Goal: Transaction & Acquisition: Purchase product/service

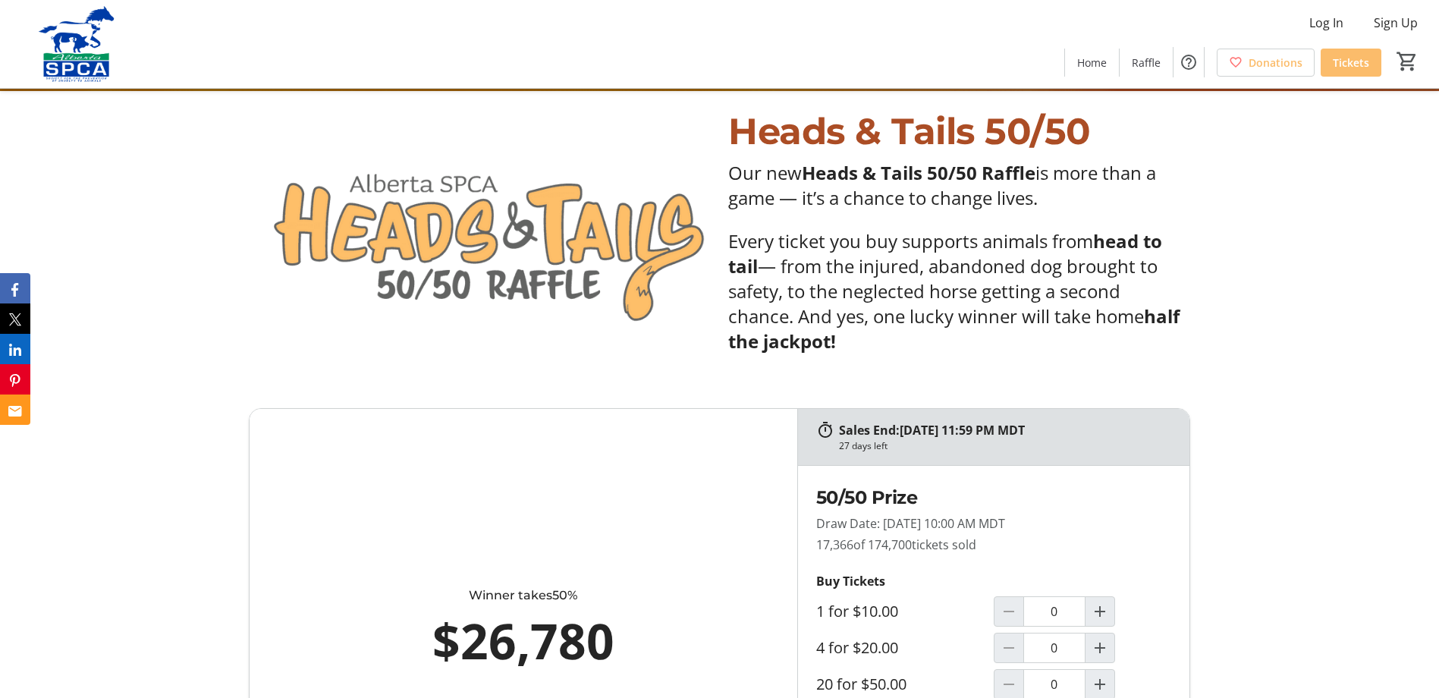
scroll to position [910, 0]
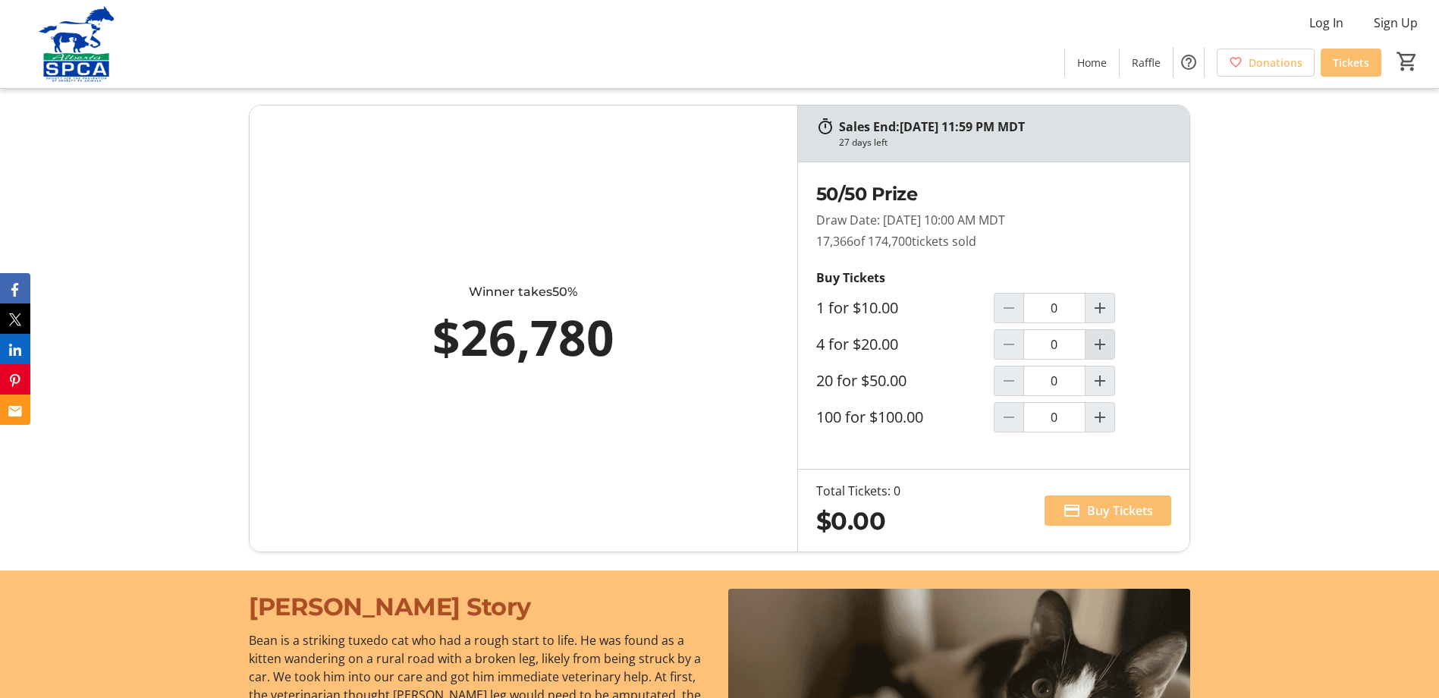
click at [1098, 347] on mat-icon "Increment by one" at bounding box center [1100, 344] width 18 height 18
type input "2"
click at [1105, 520] on span at bounding box center [1108, 510] width 127 height 36
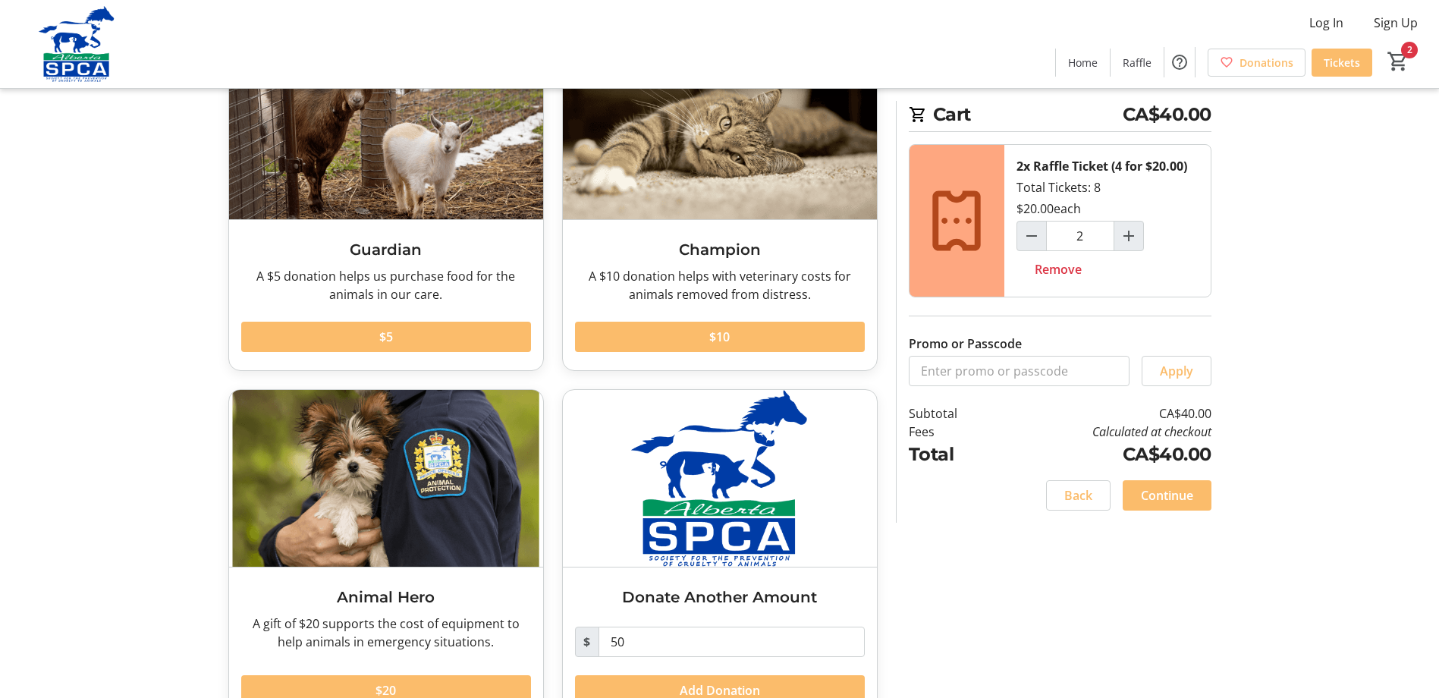
scroll to position [174, 0]
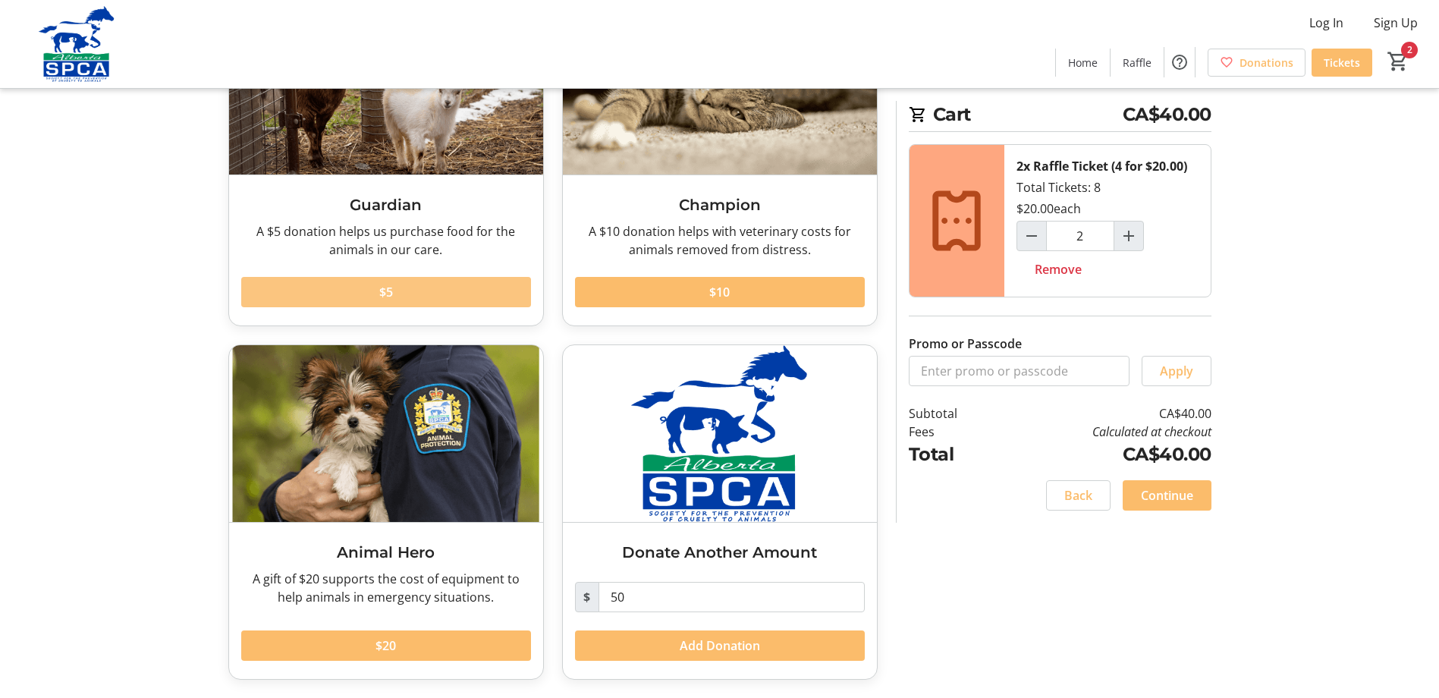
click at [419, 292] on span at bounding box center [386, 292] width 290 height 36
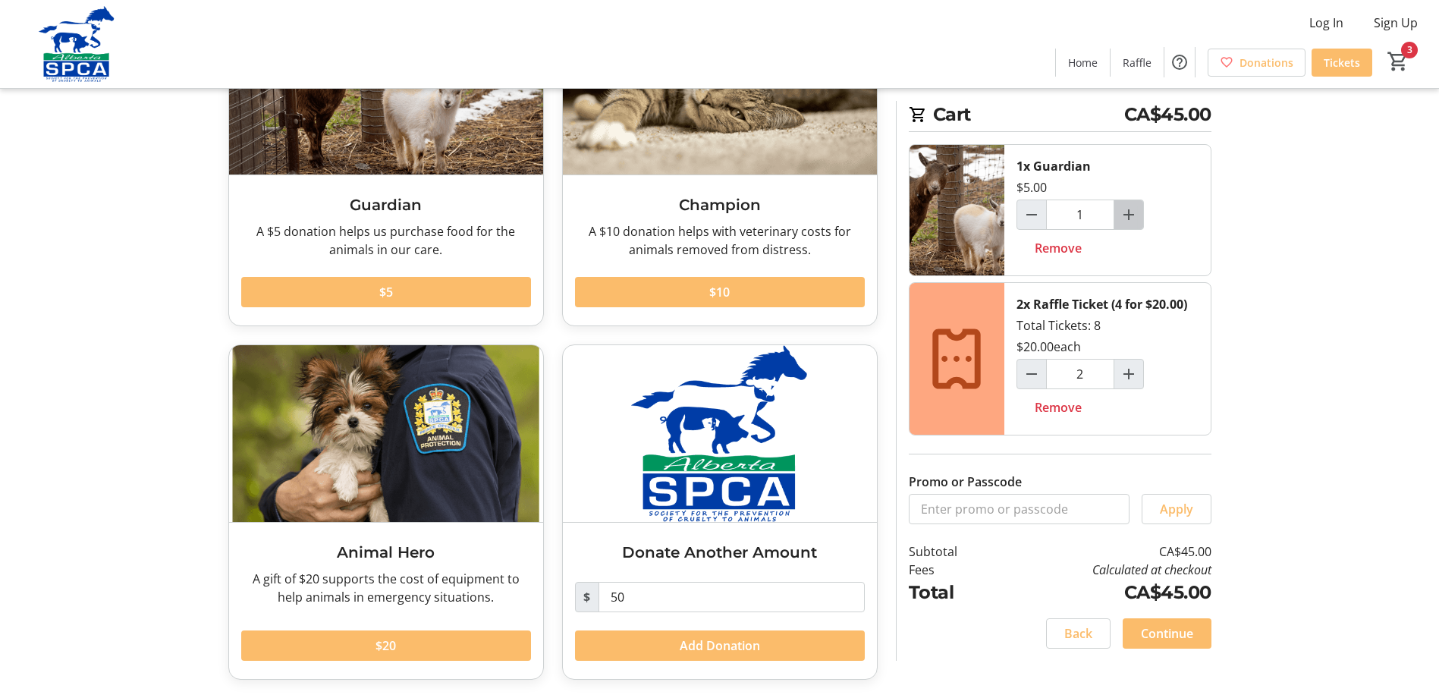
click at [1133, 218] on mat-icon "Increment by one" at bounding box center [1129, 215] width 18 height 18
type input "2"
click at [655, 297] on span at bounding box center [720, 292] width 290 height 36
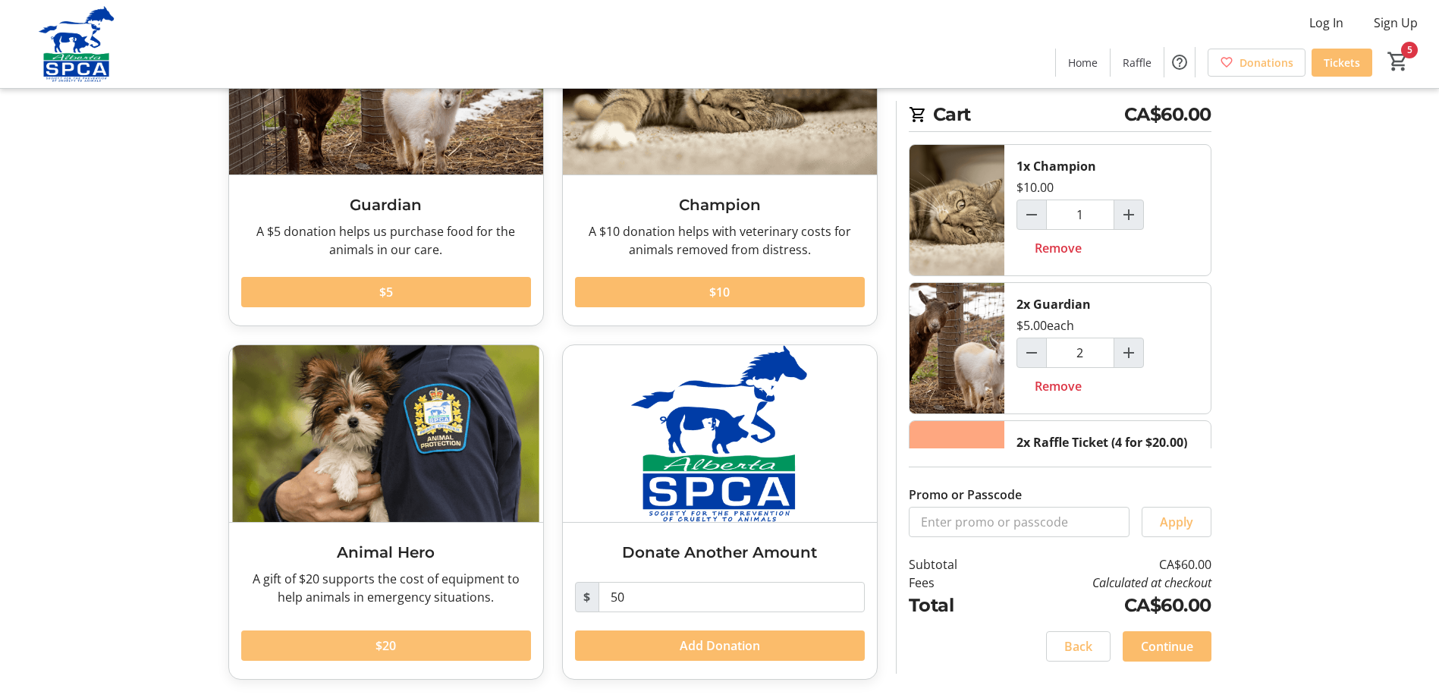
click at [434, 643] on span at bounding box center [386, 645] width 290 height 36
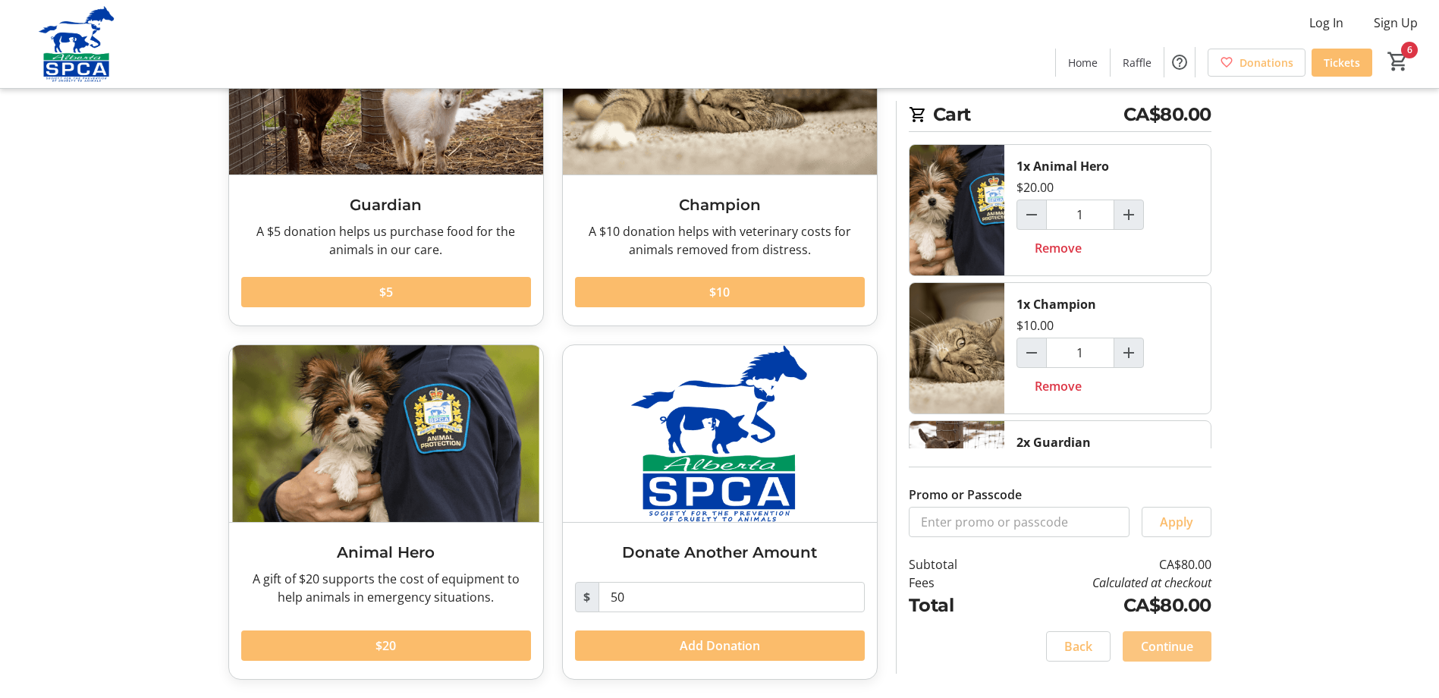
click at [1143, 648] on span "Continue" at bounding box center [1167, 646] width 52 height 18
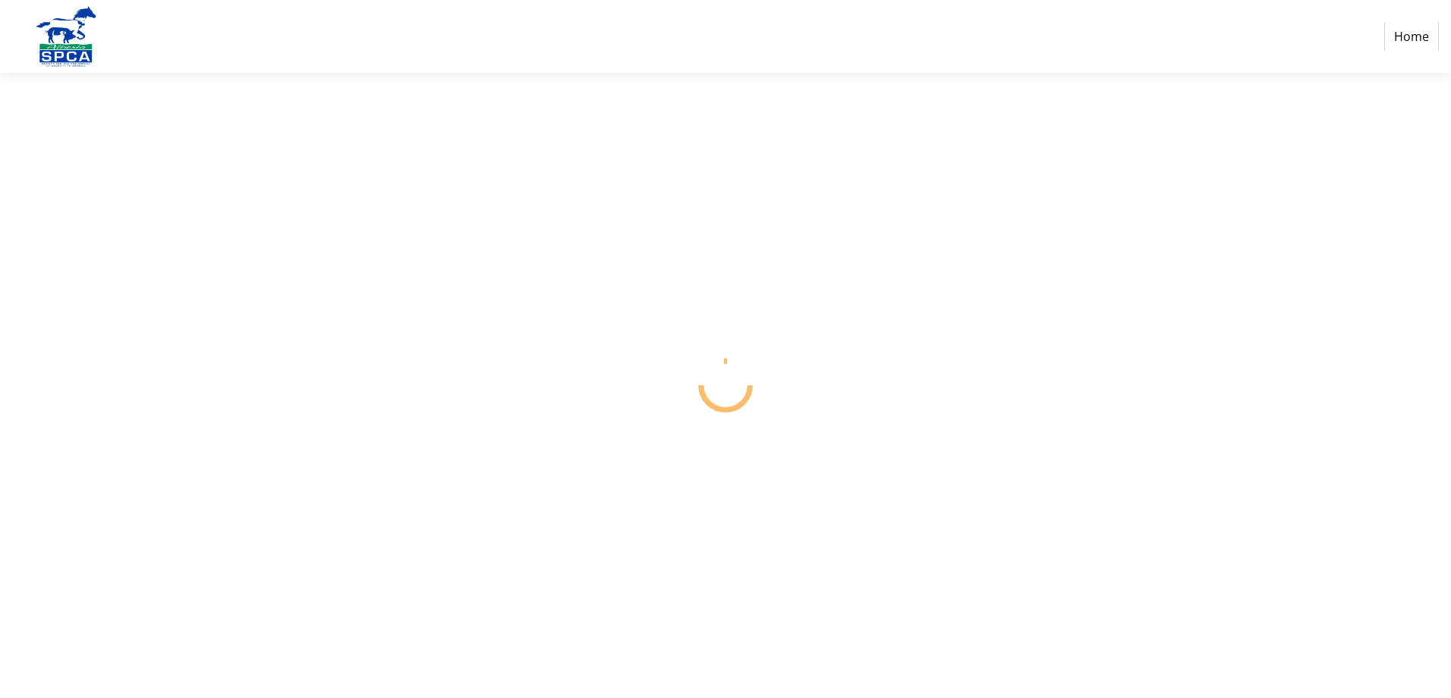
select select "CA"
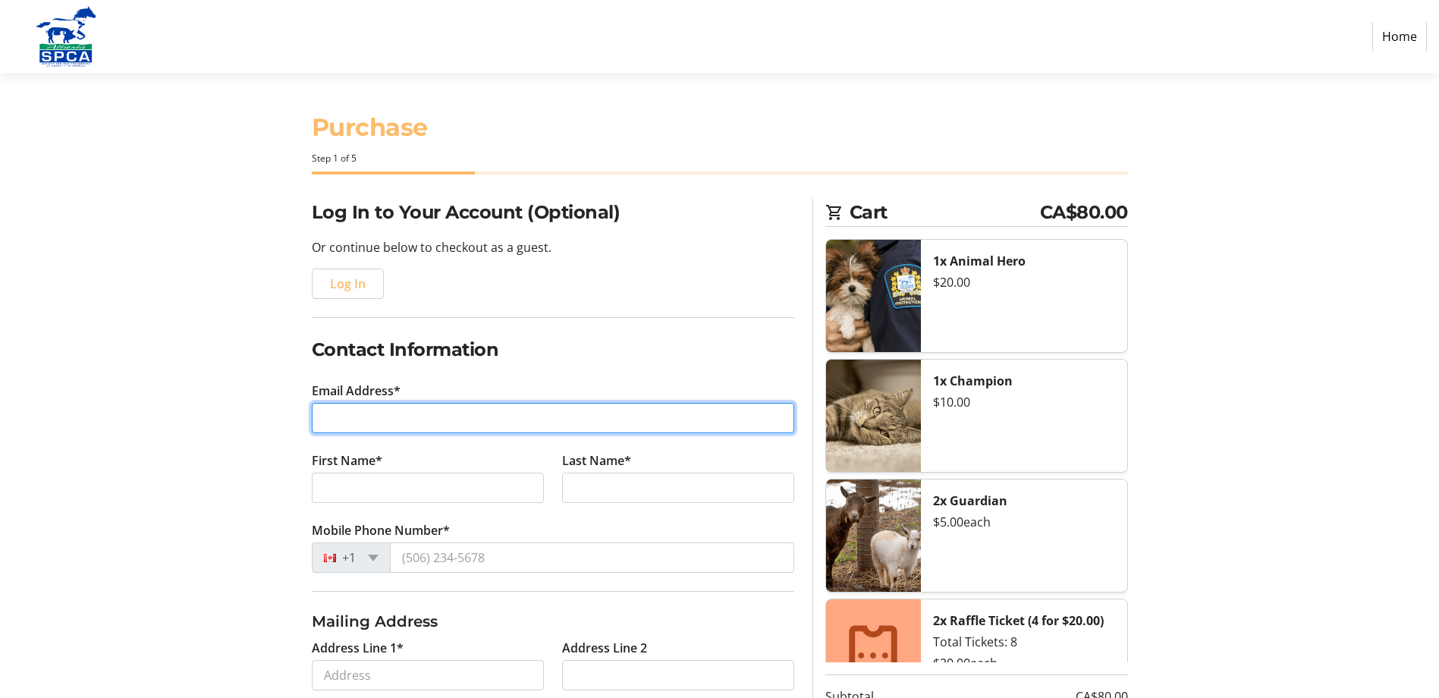
click at [453, 413] on input "Email Address*" at bounding box center [553, 418] width 483 height 30
type input "[EMAIL_ADDRESS][PERSON_NAME][DOMAIN_NAME]"
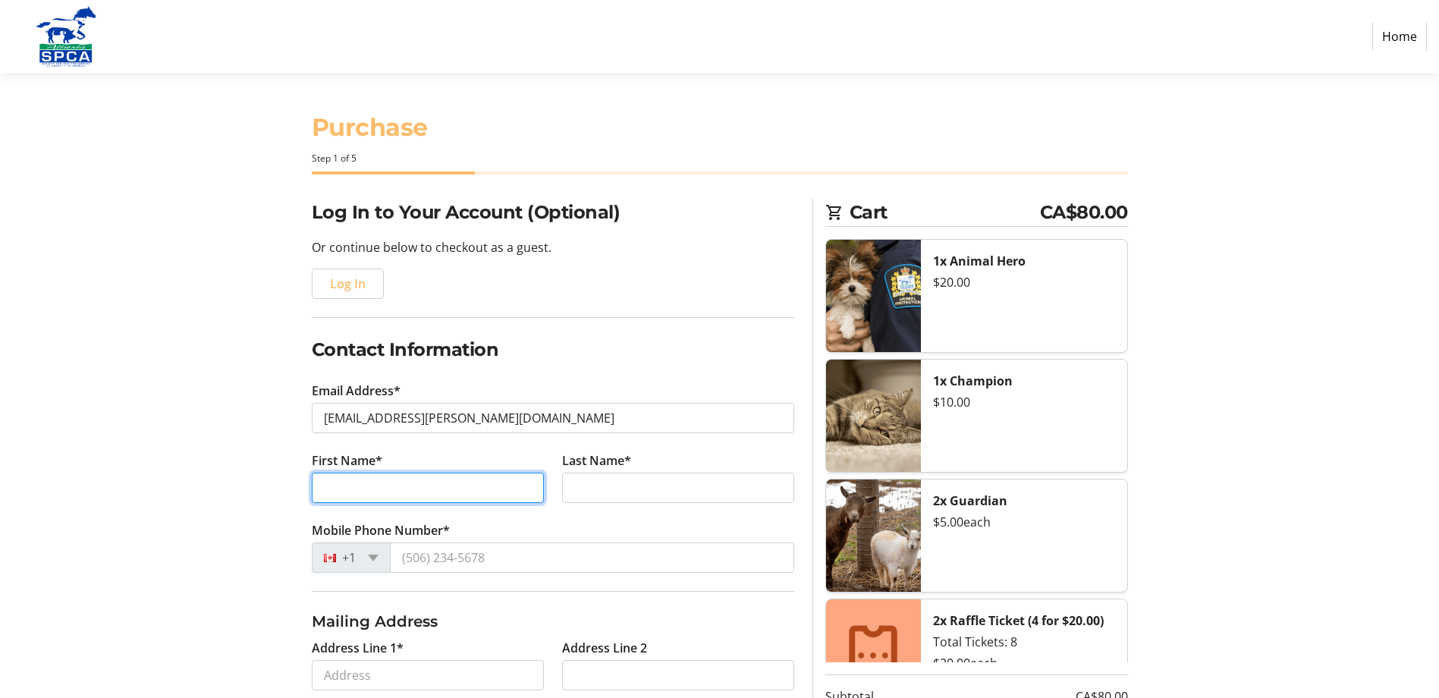
type input "[PERSON_NAME]"
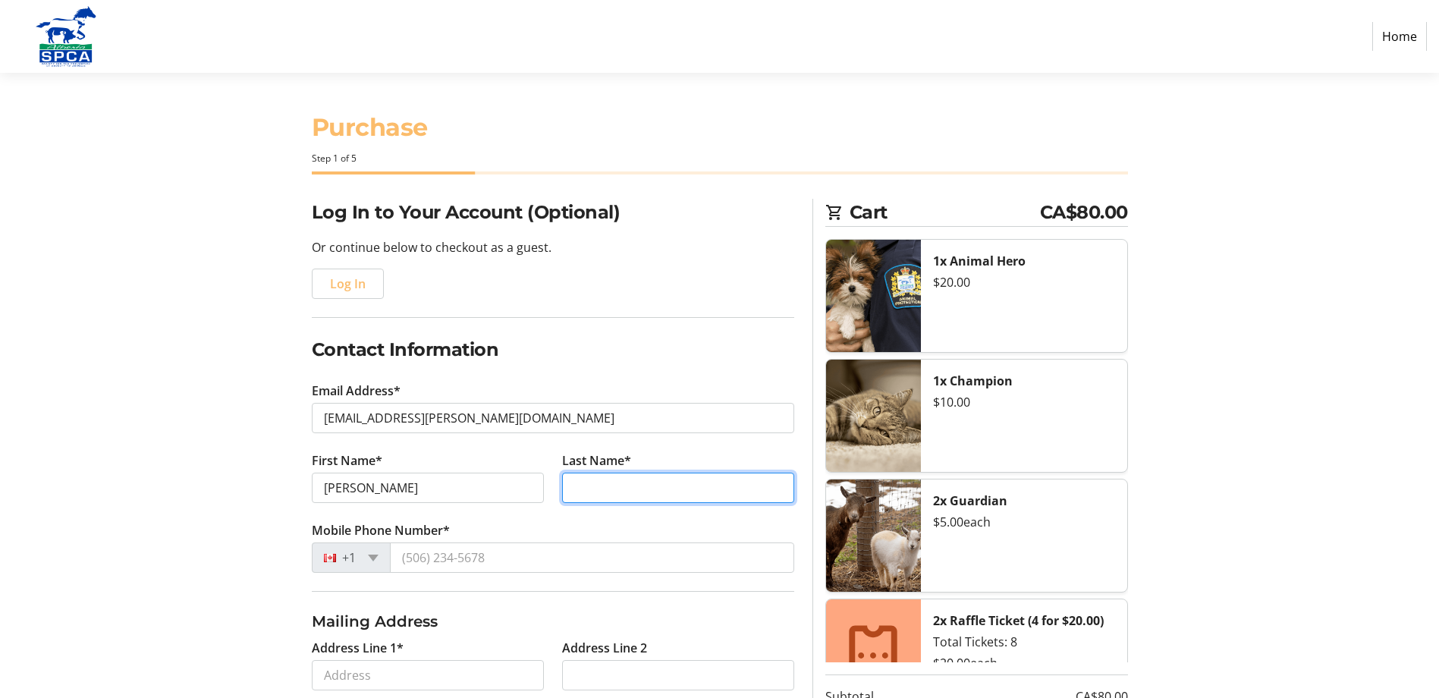
type input "[PERSON_NAME]"
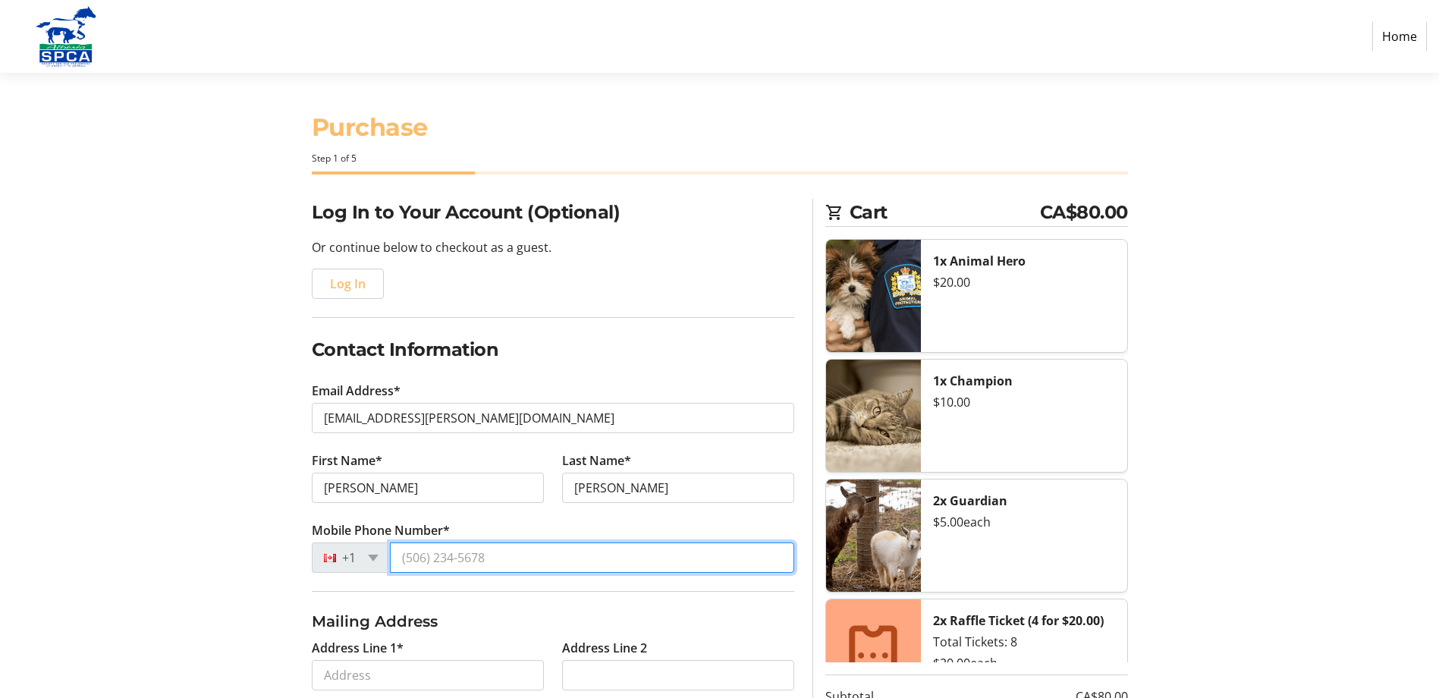
type input "[PHONE_NUMBER]"
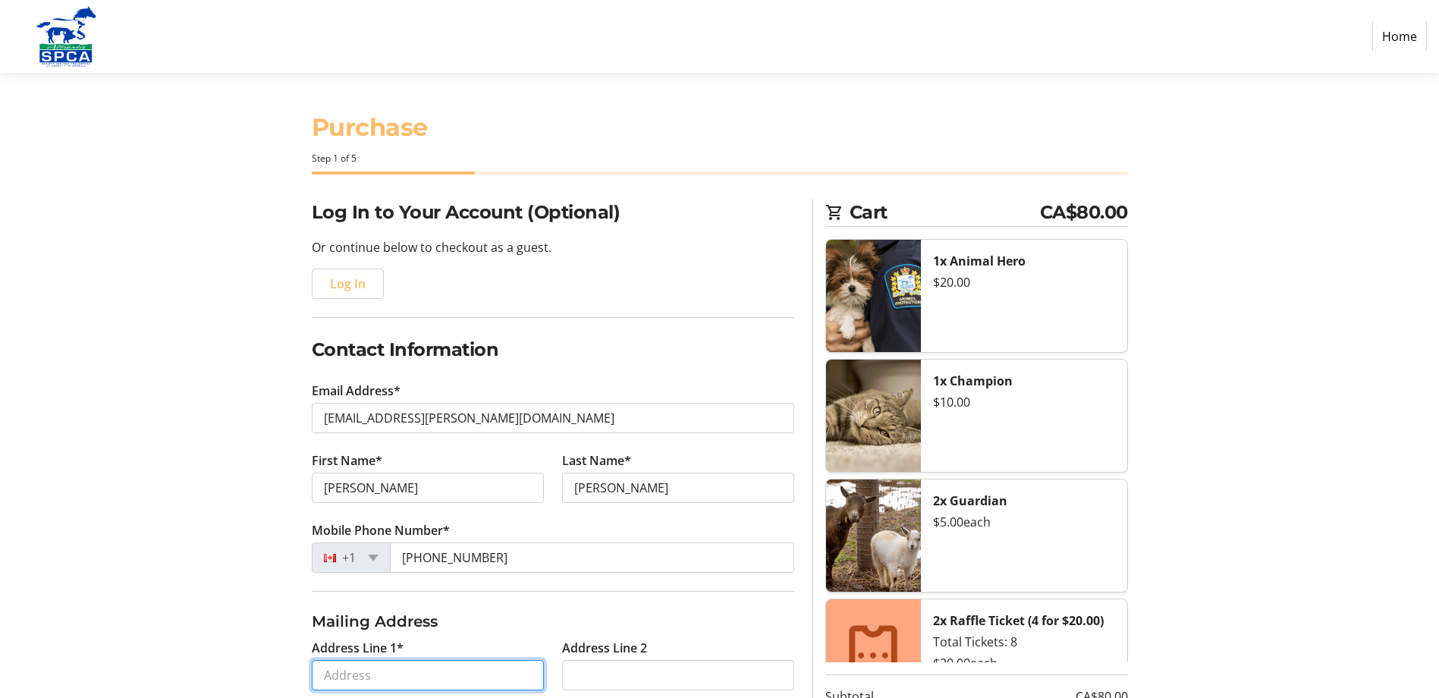
type input "[STREET_ADDRESS]"
type input "[GEOGRAPHIC_DATA]"
select select "AB"
type input "T3L 1T1"
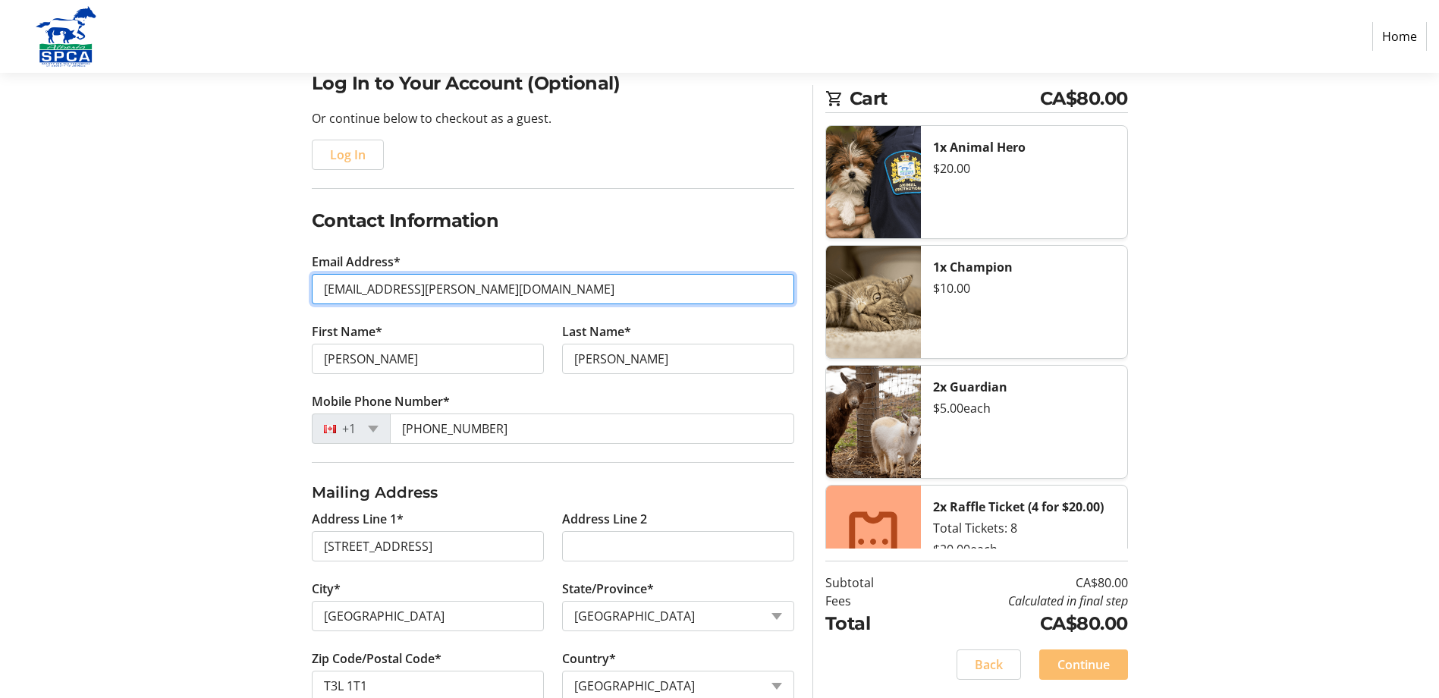
scroll to position [263, 0]
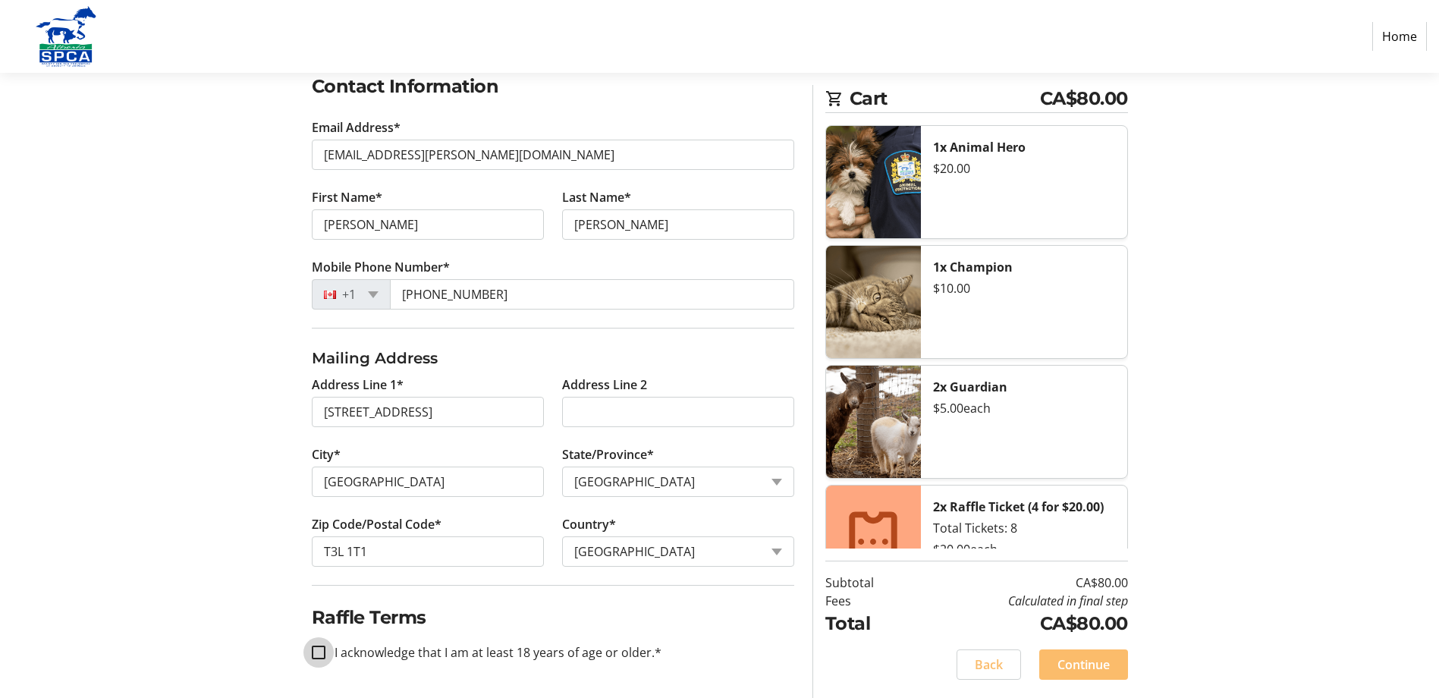
click at [321, 649] on input "I acknowledge that I am at least 18 years of age or older.*" at bounding box center [319, 653] width 14 height 14
checkbox input "true"
click at [1092, 660] on span "Continue" at bounding box center [1084, 664] width 52 height 18
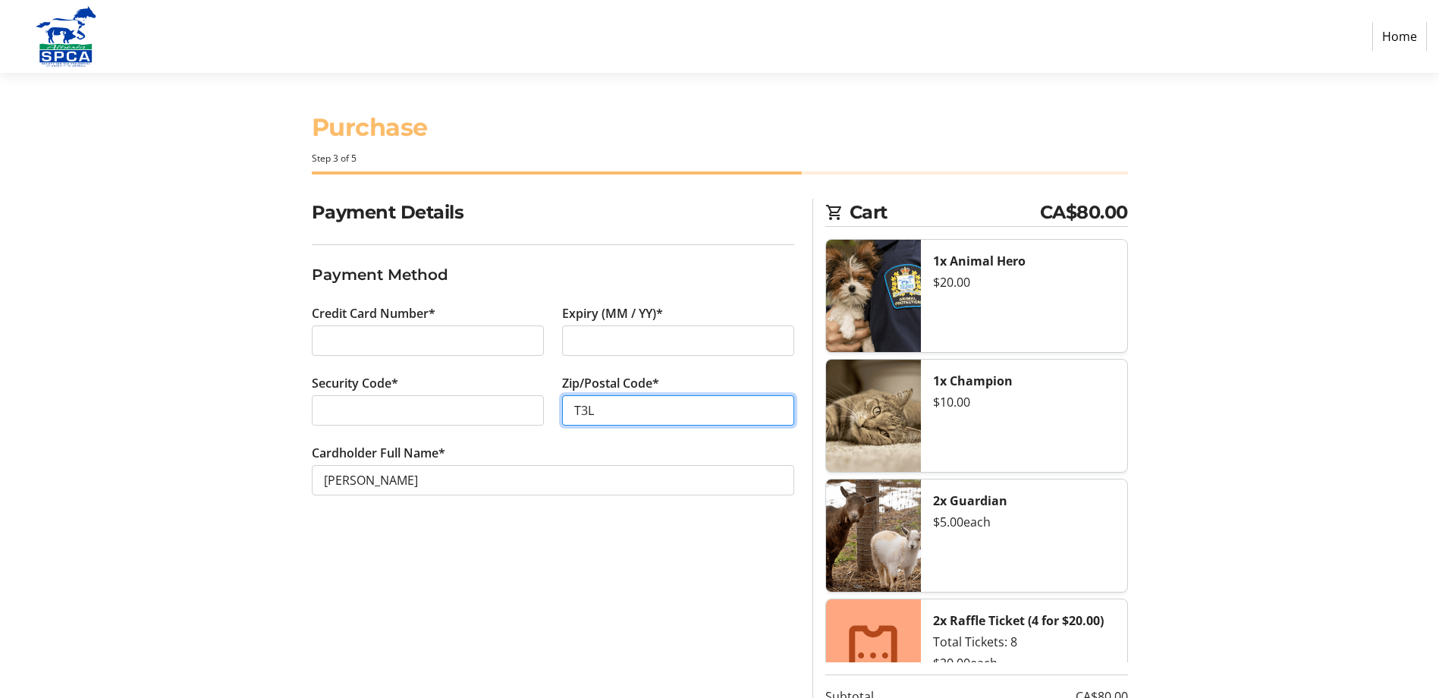
type input "T3L 1T1"
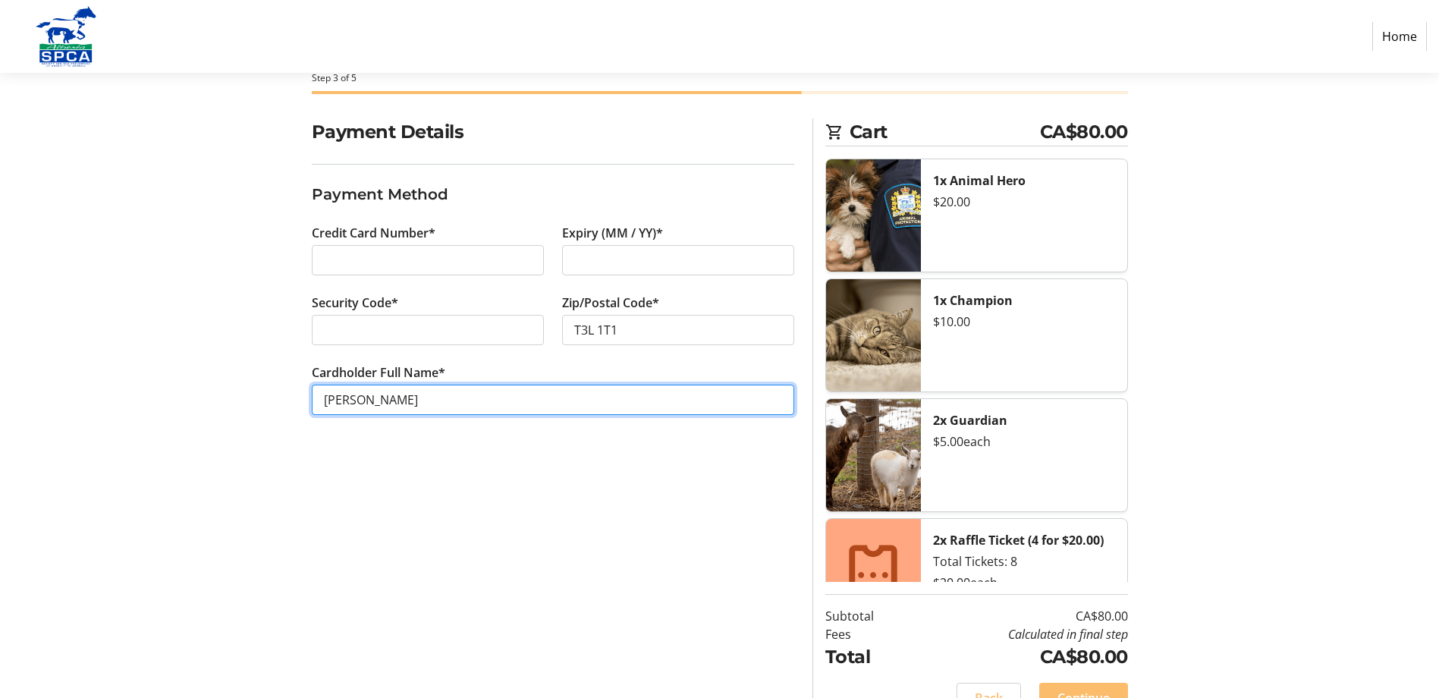
scroll to position [114, 0]
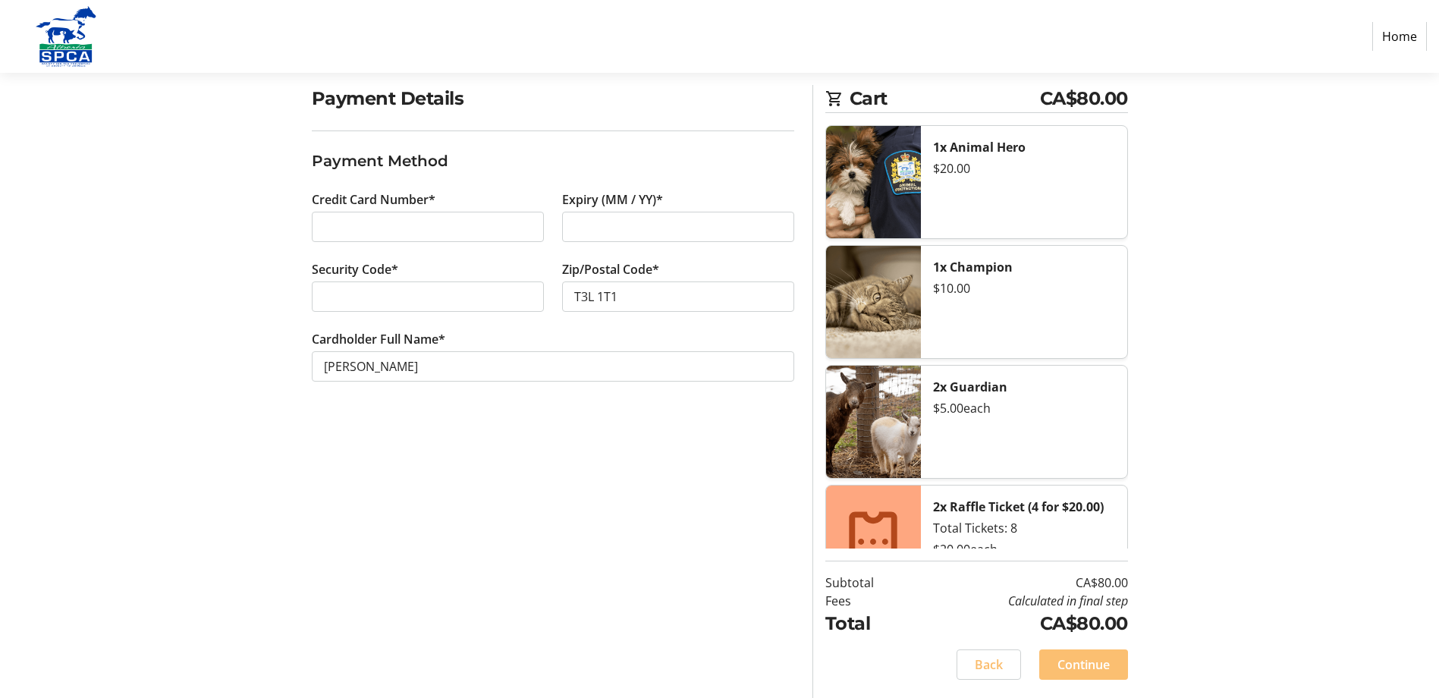
click at [1064, 657] on span "Continue" at bounding box center [1084, 664] width 52 height 18
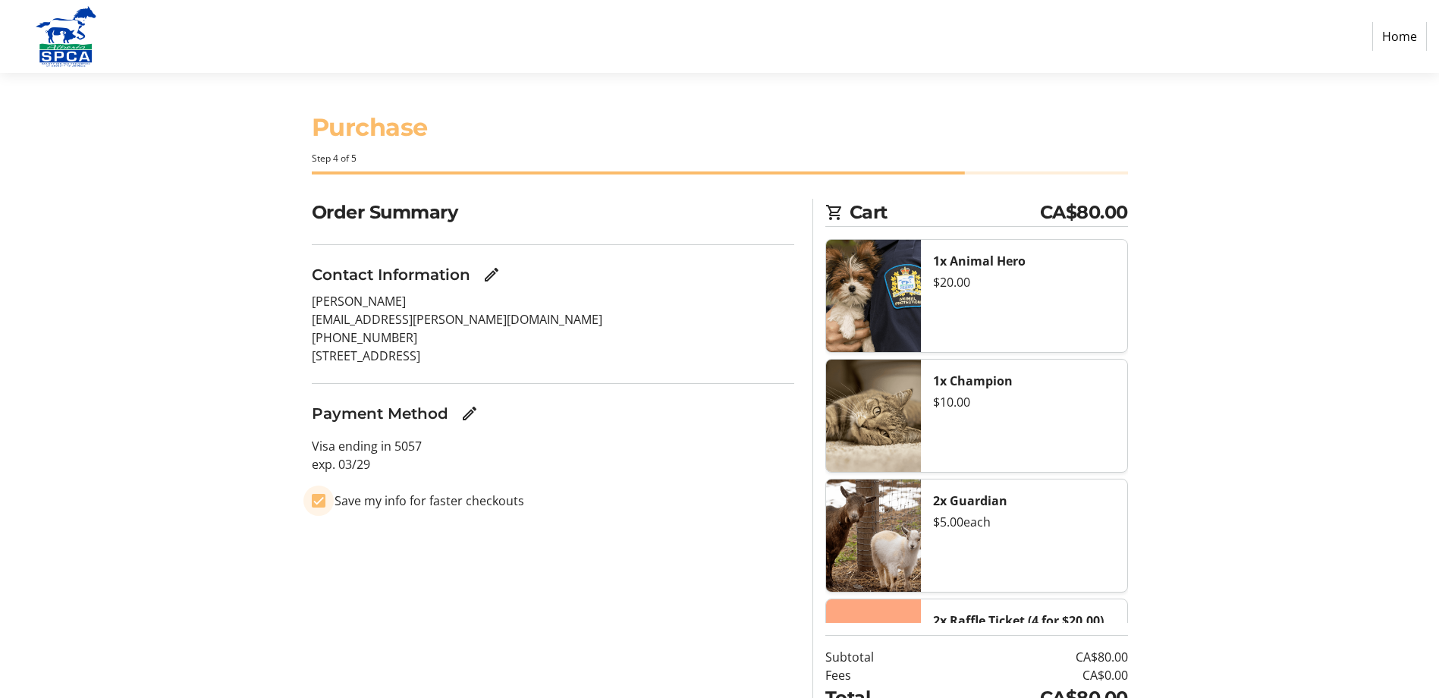
click at [314, 498] on input "Save my info for faster checkouts" at bounding box center [319, 501] width 14 height 14
click at [320, 501] on input "Save my info for faster checkouts" at bounding box center [319, 501] width 14 height 14
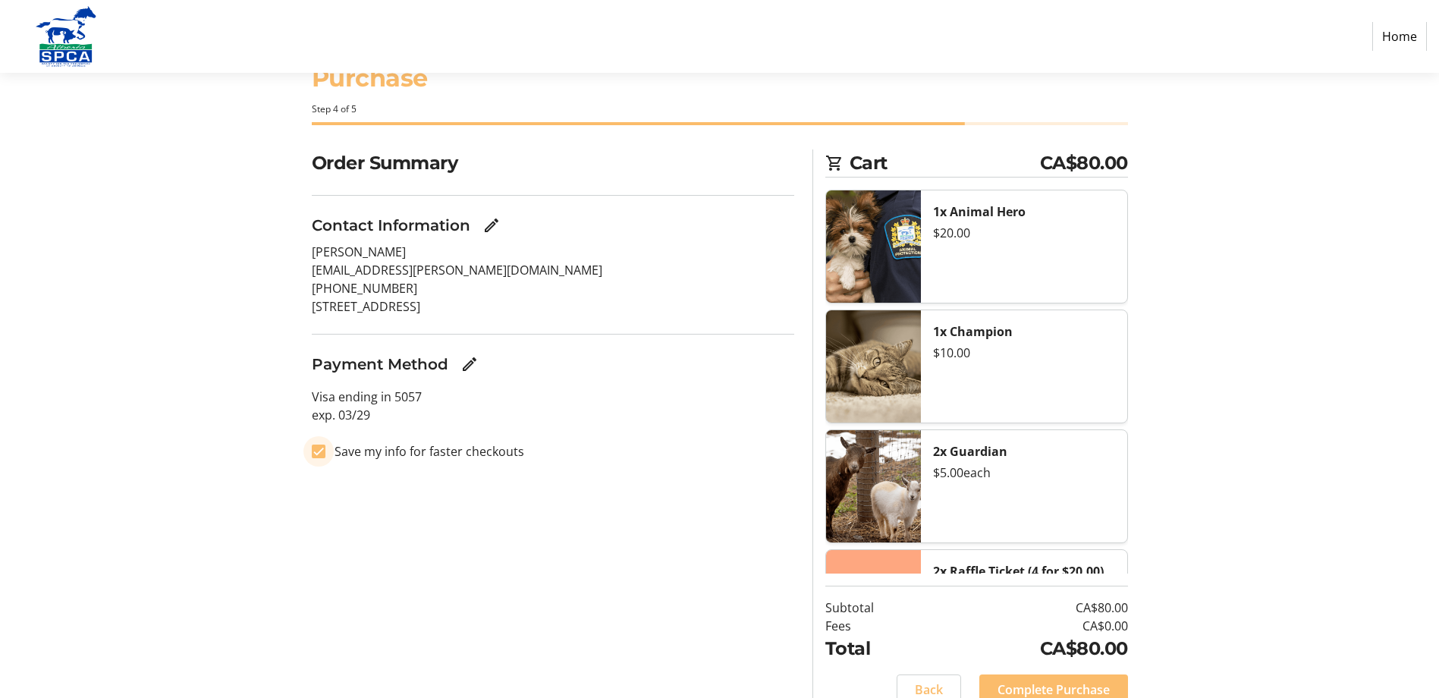
scroll to position [114, 0]
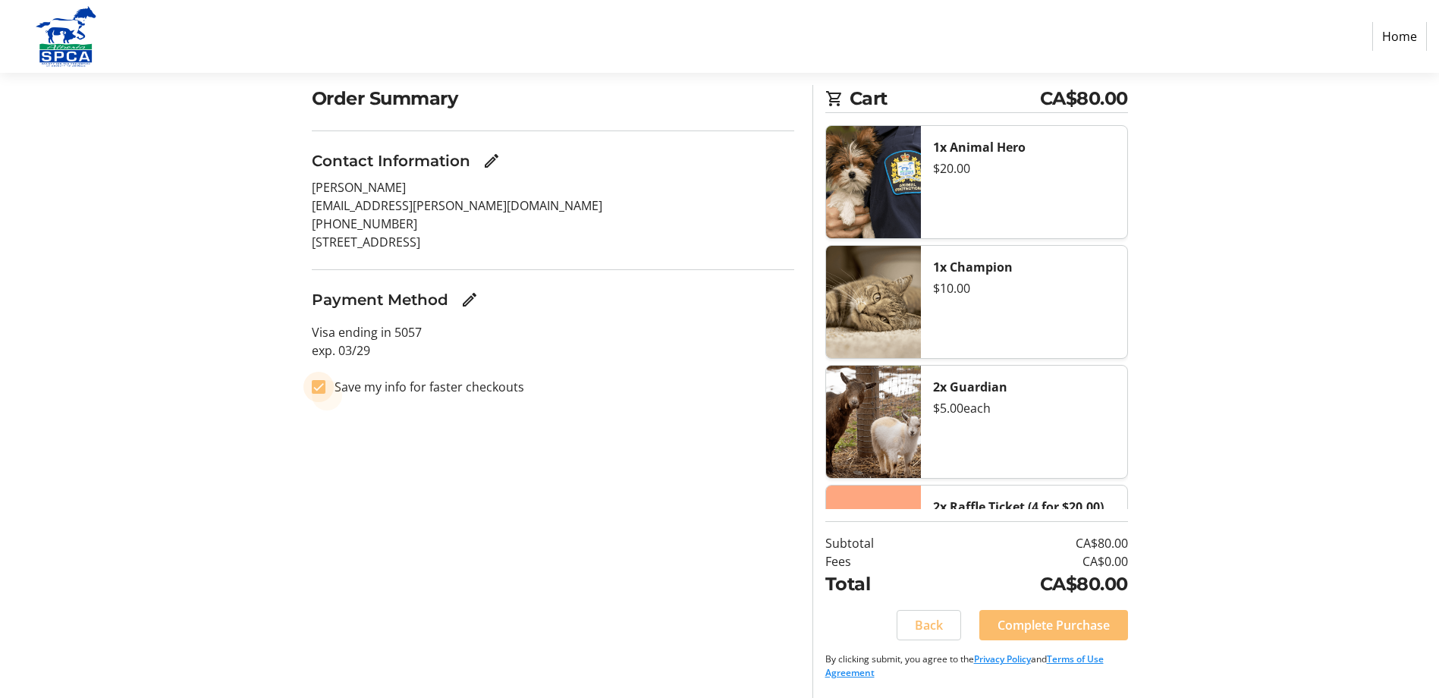
click at [315, 389] on input "Save my info for faster checkouts" at bounding box center [319, 387] width 14 height 14
checkbox input "false"
click at [1017, 615] on span at bounding box center [1053, 625] width 149 height 36
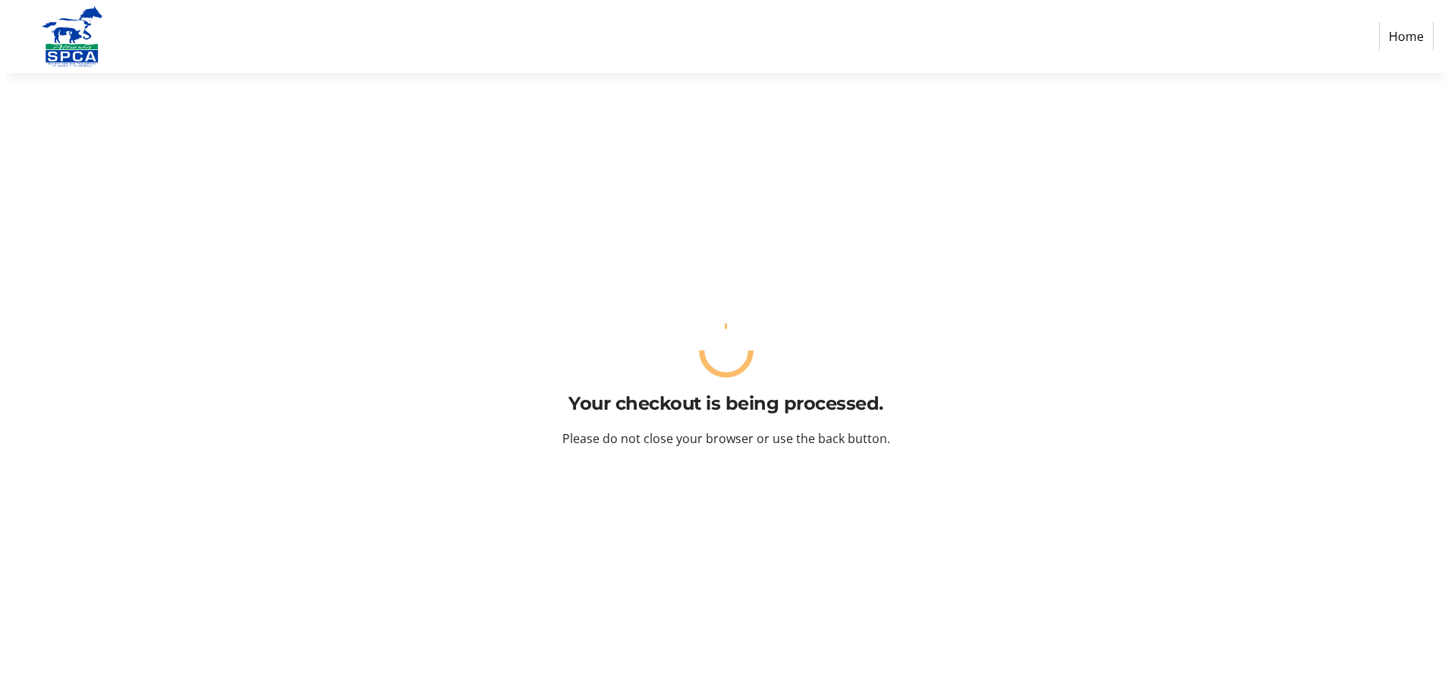
scroll to position [0, 0]
